Goal: Check status: Check status

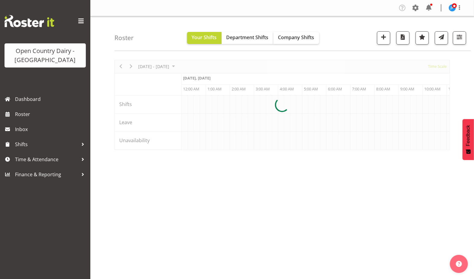
scroll to position [0, 1157]
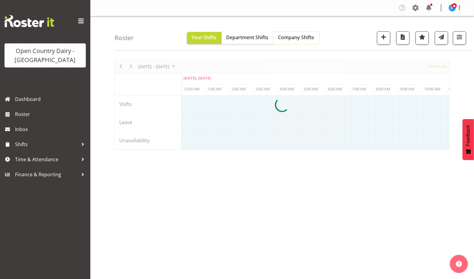
click at [303, 34] on span "Company Shifts" at bounding box center [296, 37] width 36 height 7
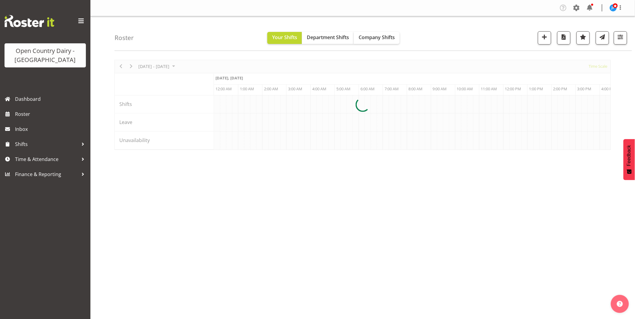
scroll to position [0, 1157]
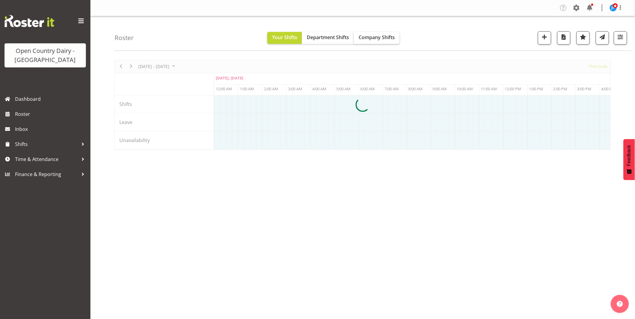
click at [374, 37] on span "Company Shifts" at bounding box center [376, 37] width 36 height 7
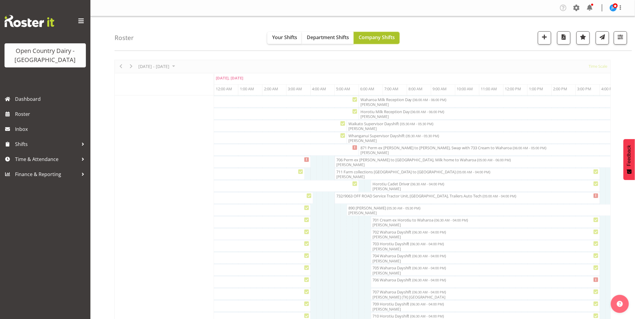
click at [374, 40] on span "Company Shifts" at bounding box center [376, 37] width 36 height 7
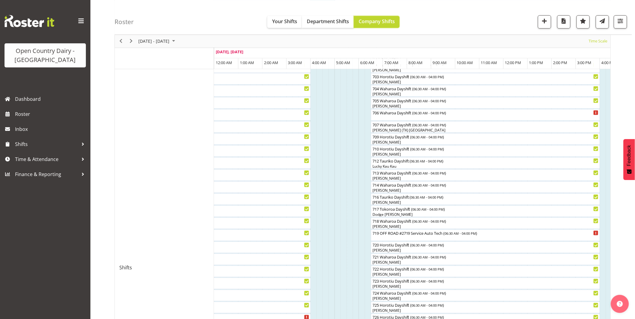
scroll to position [201, 0]
